Goal: Transaction & Acquisition: Book appointment/travel/reservation

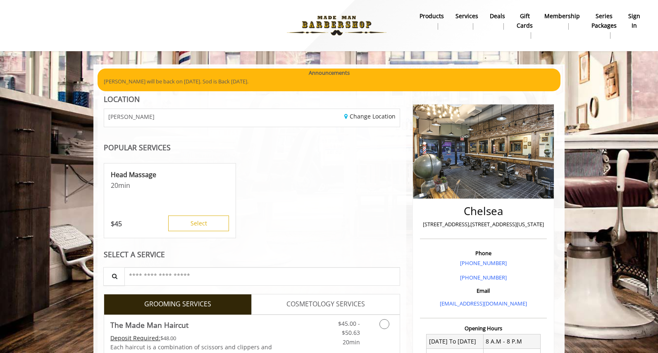
click at [632, 19] on b "sign in" at bounding box center [634, 21] width 12 height 19
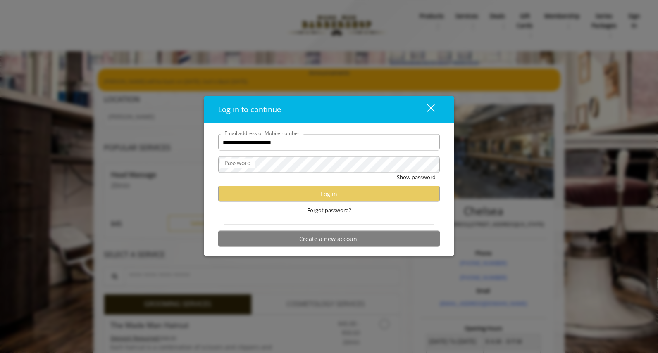
click at [249, 164] on label "Password" at bounding box center [237, 163] width 35 height 9
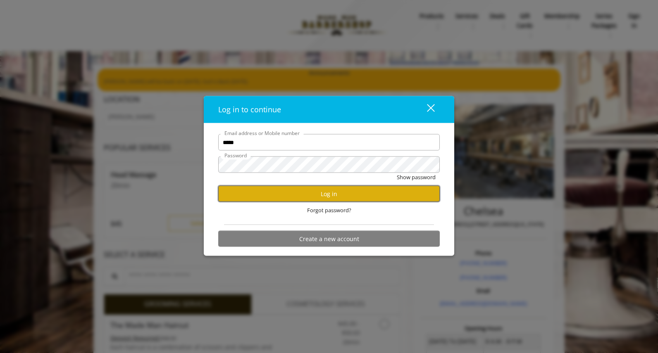
click at [331, 194] on button "Log in" at bounding box center [328, 194] width 221 height 16
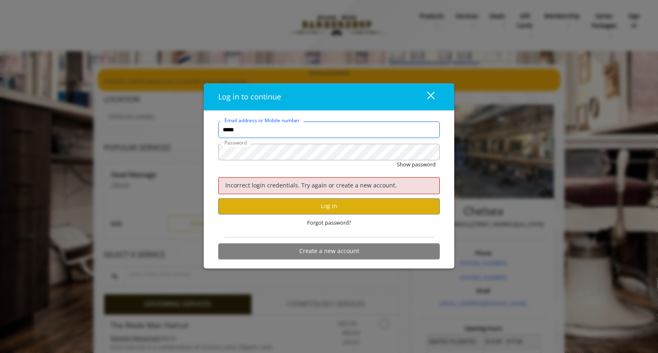
click at [258, 129] on input "*****" at bounding box center [328, 130] width 221 height 17
type input "**********"
click at [330, 213] on button "Log in" at bounding box center [328, 206] width 221 height 16
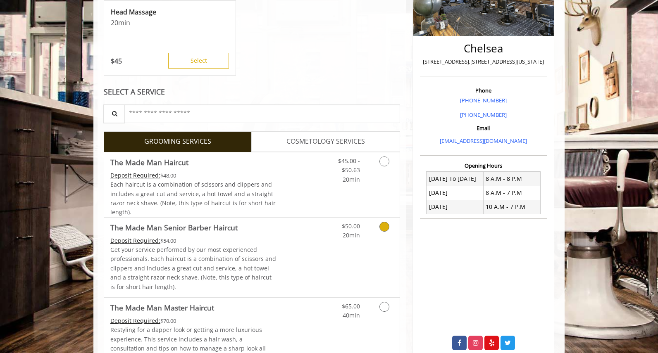
scroll to position [124, 0]
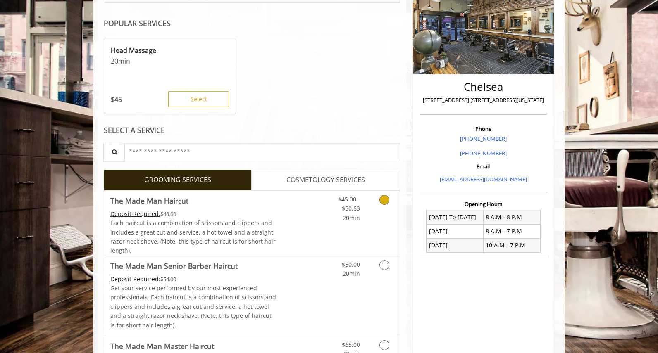
click at [385, 202] on icon "Grooming services" at bounding box center [384, 200] width 10 height 10
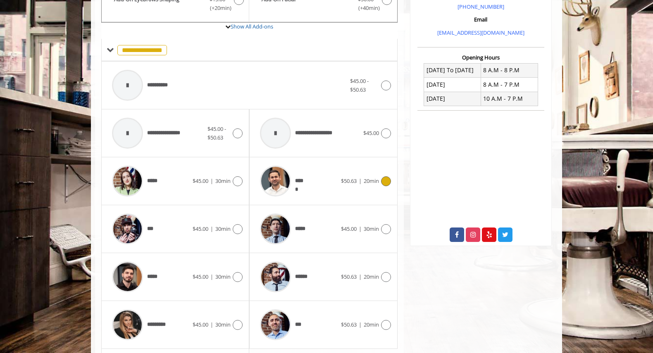
scroll to position [304, 0]
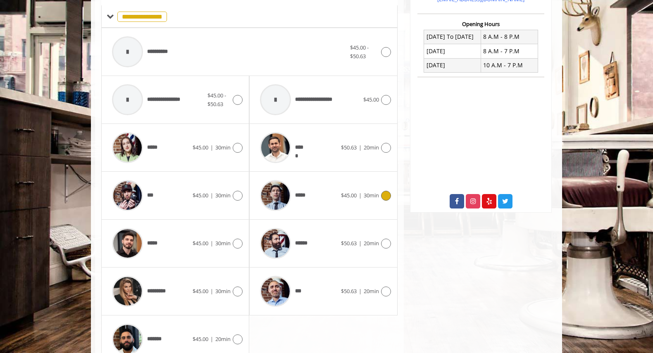
click at [387, 197] on icon at bounding box center [386, 196] width 10 height 10
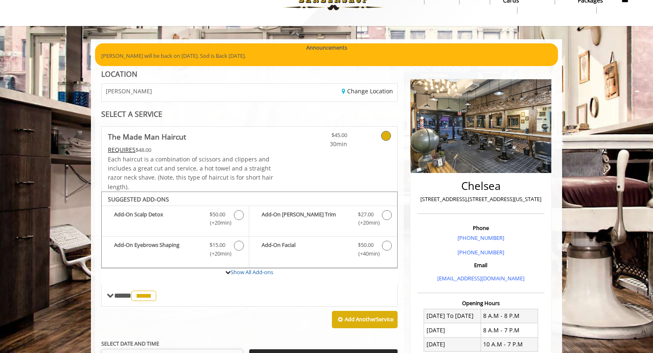
scroll to position [0, 0]
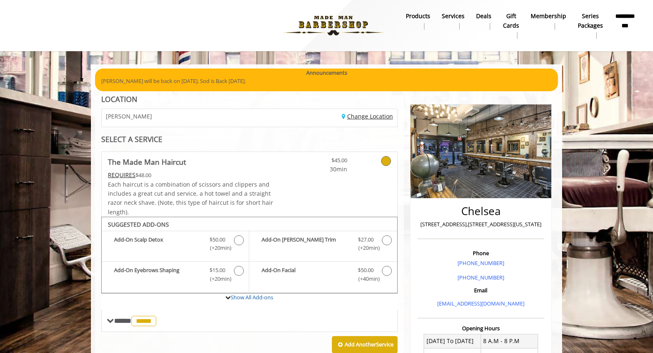
click at [357, 118] on link "Change Location" at bounding box center [367, 116] width 51 height 8
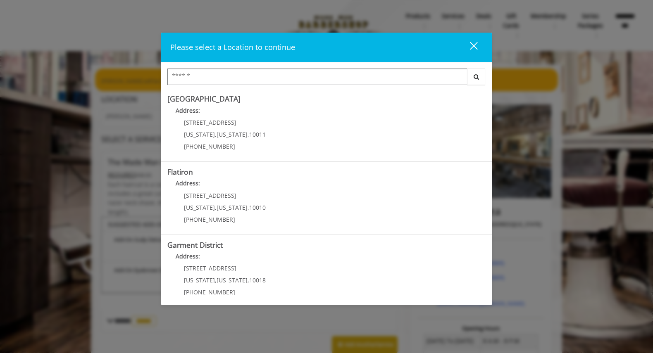
scroll to position [153, 0]
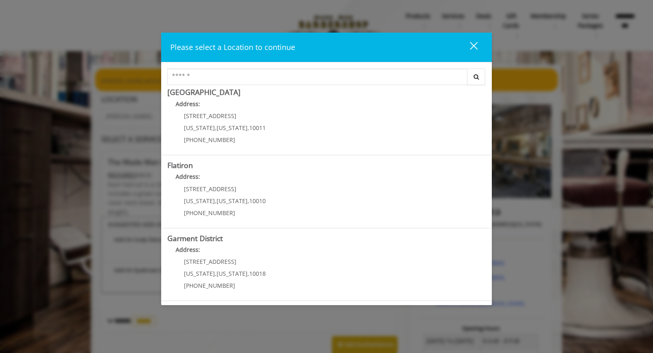
click at [301, 268] on District "Garment District Address: [STREET_ADDRESS][US_STATE][US_STATE] (212) 997-4247" at bounding box center [326, 265] width 318 height 60
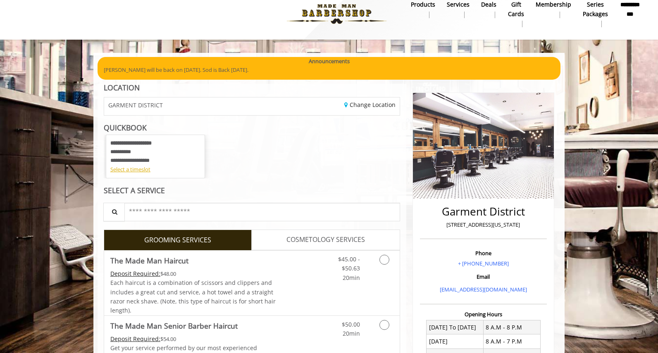
scroll to position [12, 0]
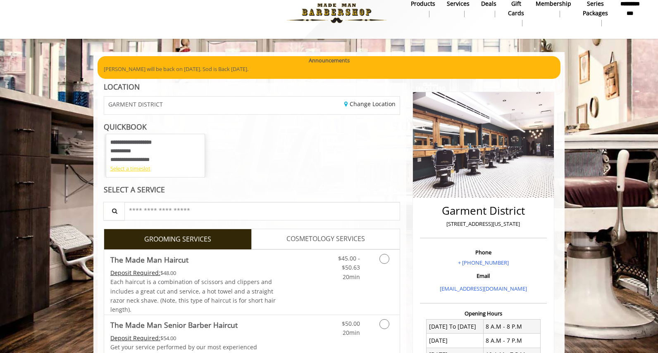
click at [140, 171] on div "Select a timeslot" at bounding box center [155, 168] width 90 height 9
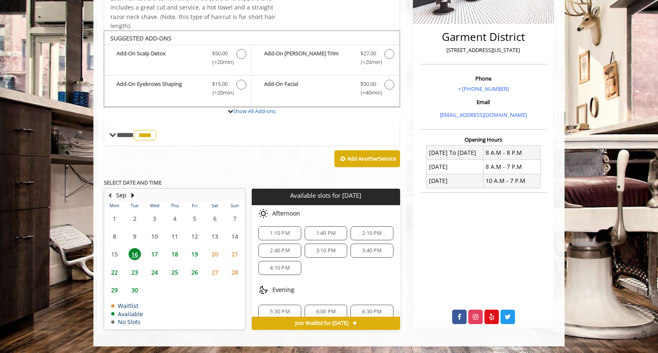
scroll to position [28, 0]
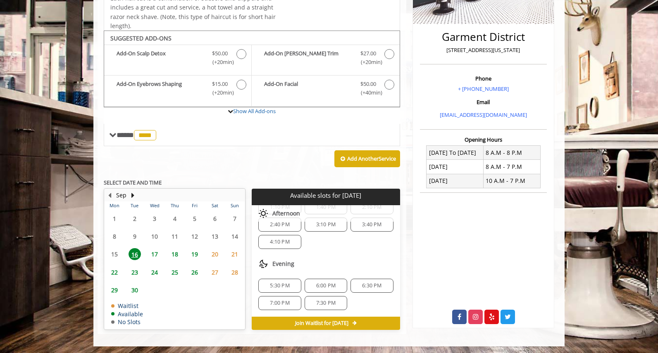
click at [278, 285] on span "5:30 PM" at bounding box center [279, 286] width 19 height 7
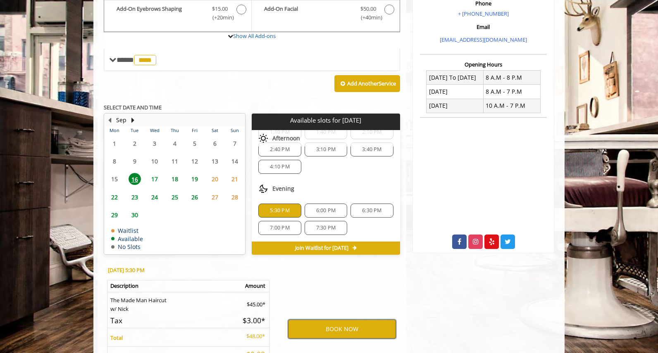
click at [343, 333] on button "BOOK NOW" at bounding box center [342, 329] width 108 height 19
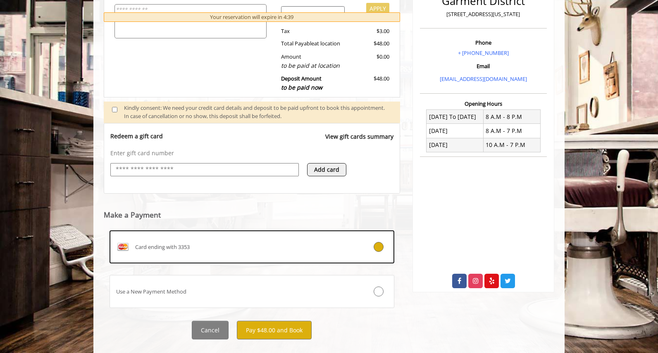
scroll to position [238, 0]
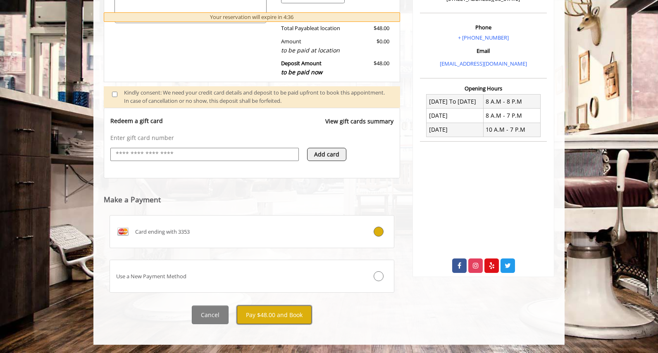
click at [286, 316] on button "Pay $48.00 and Book" at bounding box center [274, 315] width 75 height 19
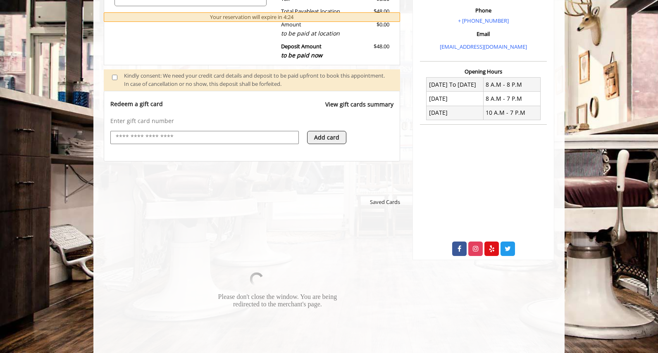
scroll to position [321, 0]
